Goal: Task Accomplishment & Management: Use online tool/utility

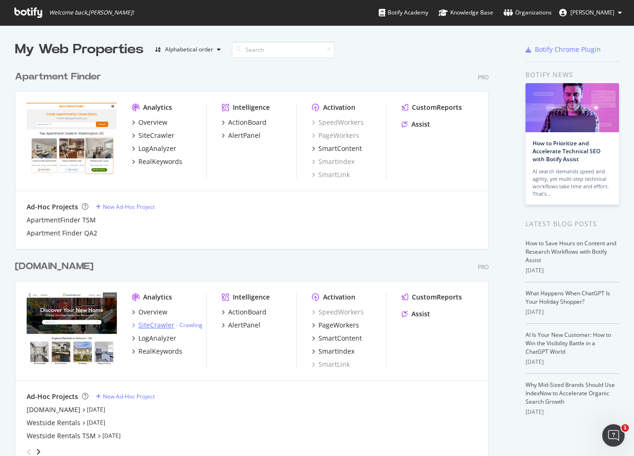
click at [141, 327] on div "SiteCrawler" at bounding box center [156, 325] width 36 height 9
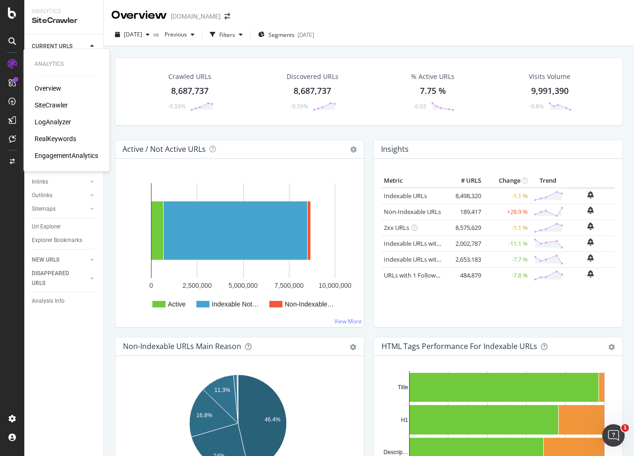
click at [42, 105] on div "SiteCrawler" at bounding box center [51, 105] width 33 height 9
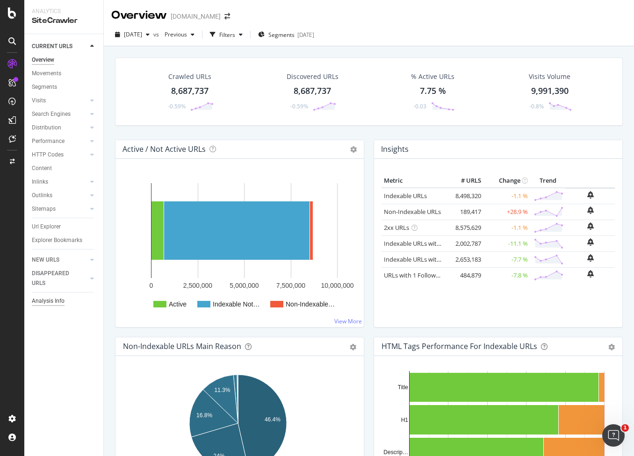
click at [54, 301] on div "Analysis Info" at bounding box center [48, 301] width 33 height 10
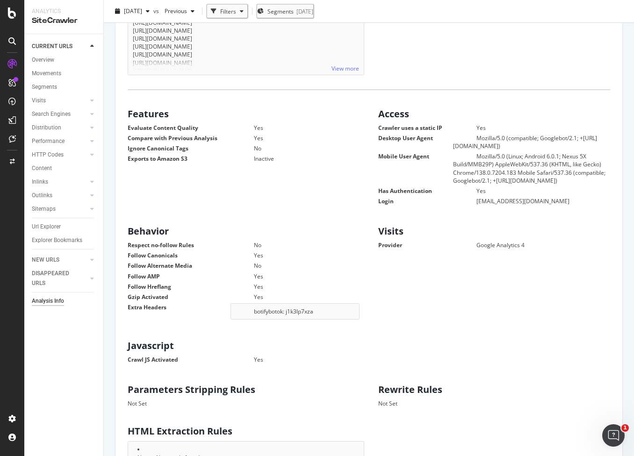
scroll to position [374, 0]
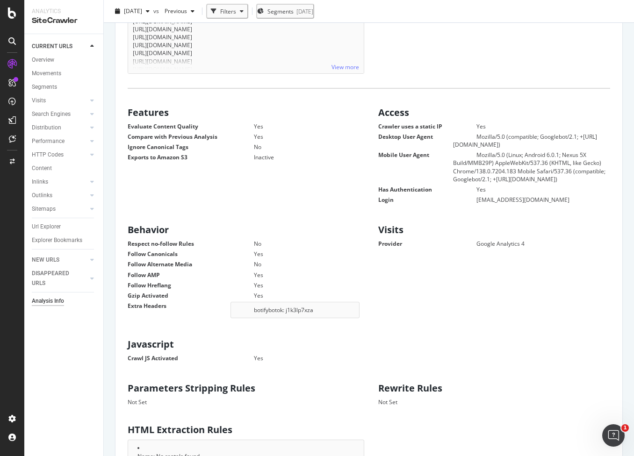
drag, startPoint x: 318, startPoint y: 312, endPoint x: 254, endPoint y: 313, distance: 63.6
click at [254, 313] on div "botifybotok: j1k3lp7xza" at bounding box center [295, 310] width 129 height 16
copy div "botifybotok: j1k3lp7xza"
